Goal: Find specific page/section: Find specific page/section

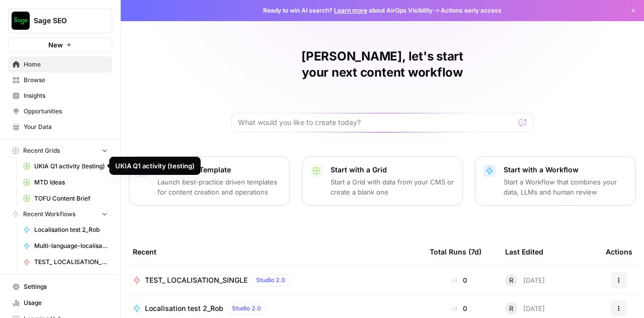
click at [62, 167] on span "UKIA Q1 activity (testing)" at bounding box center [70, 166] width 73 height 9
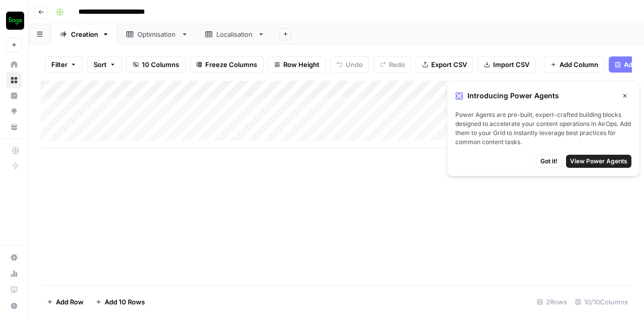
click at [552, 160] on span "Got it!" at bounding box center [548, 161] width 17 height 9
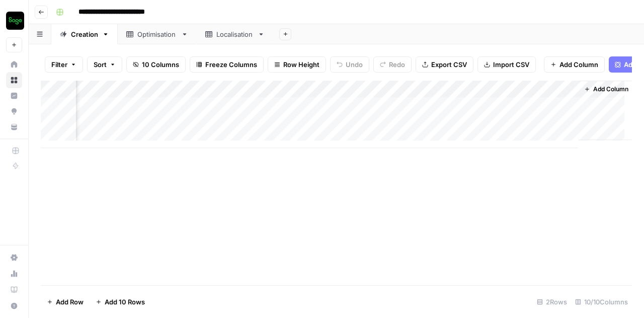
scroll to position [0, 894]
